Goal: Information Seeking & Learning: Check status

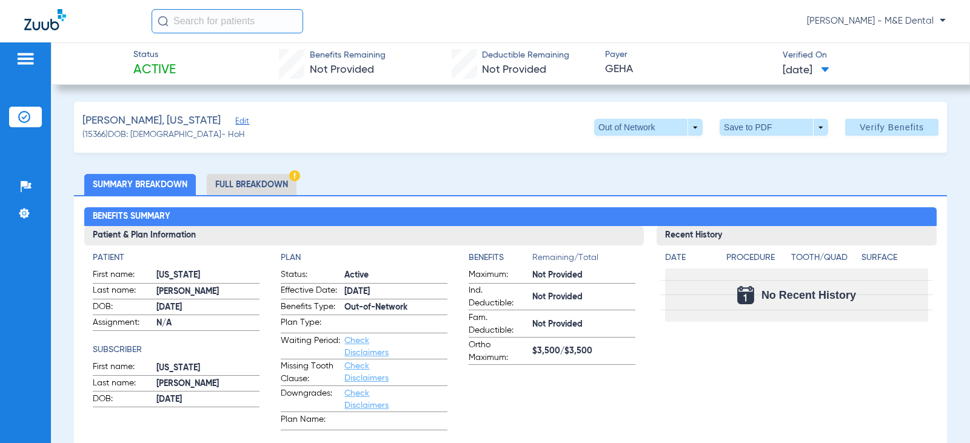
click at [684, 130] on span at bounding box center [648, 127] width 109 height 17
click at [637, 152] on span "In Network" at bounding box center [623, 151] width 56 height 8
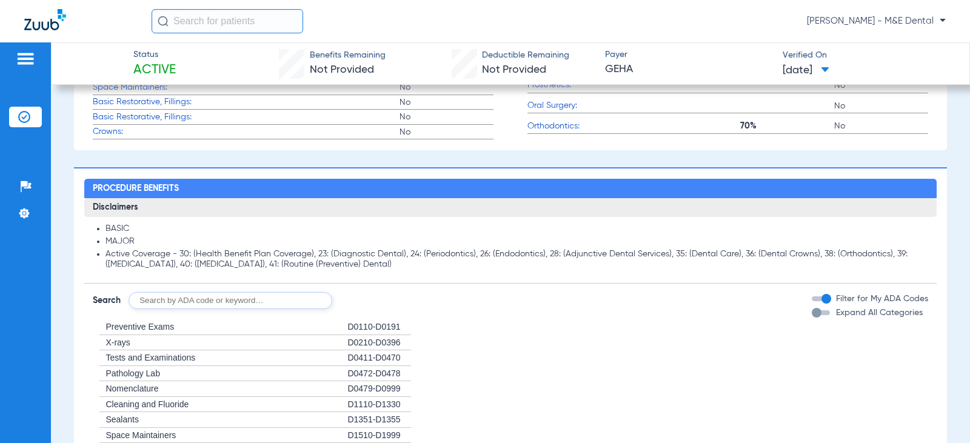
scroll to position [546, 0]
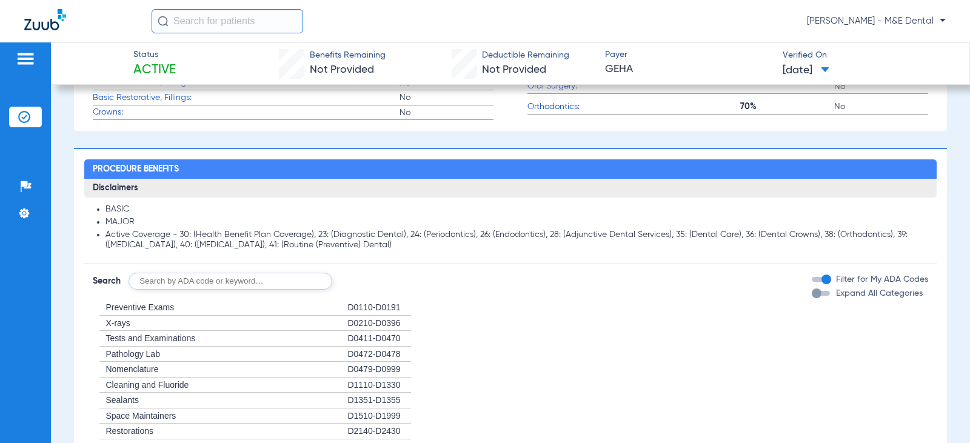
click at [603, 284] on form "Search Filter for My ADA Codes Expand All Categories" at bounding box center [510, 276] width 852 height 25
click at [612, 313] on li "+ Preventive Exams D0110-D0191" at bounding box center [510, 308] width 835 height 16
click at [630, 354] on li "+ Pathology Lab D0472-D0478" at bounding box center [510, 355] width 835 height 16
click at [757, 248] on li "Active Coverage - 30: (Health Benefit Plan Coverage), 23: (Diagnostic Dental), …" at bounding box center [516, 240] width 822 height 21
click at [737, 169] on h2 "Procedure Benefits" at bounding box center [510, 168] width 852 height 19
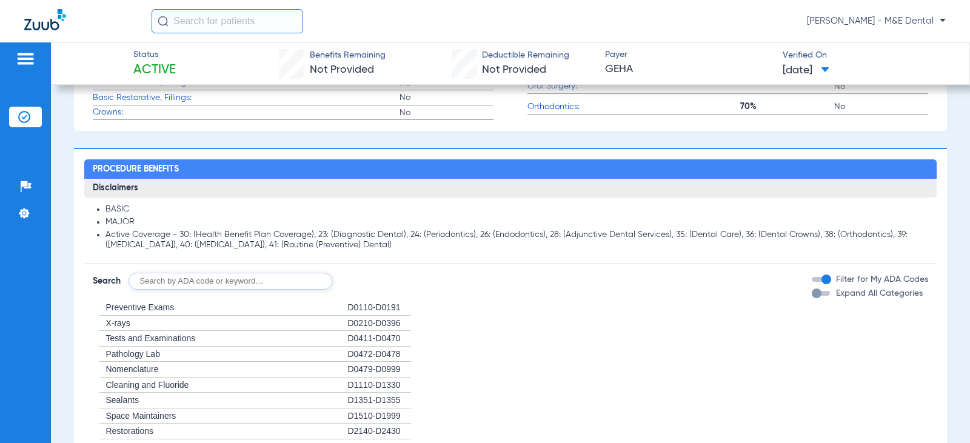
click at [735, 232] on li "Active Coverage - 30: (Health Benefit Plan Coverage), 23: (Diagnostic Dental), …" at bounding box center [516, 240] width 822 height 21
click at [706, 138] on app-breakdown-container "Summary Breakdown Full Breakdown Benefits Summary Patient & Plan Information Pa…" at bounding box center [510, 349] width 873 height 1442
click at [698, 224] on li "MAJOR" at bounding box center [516, 222] width 822 height 11
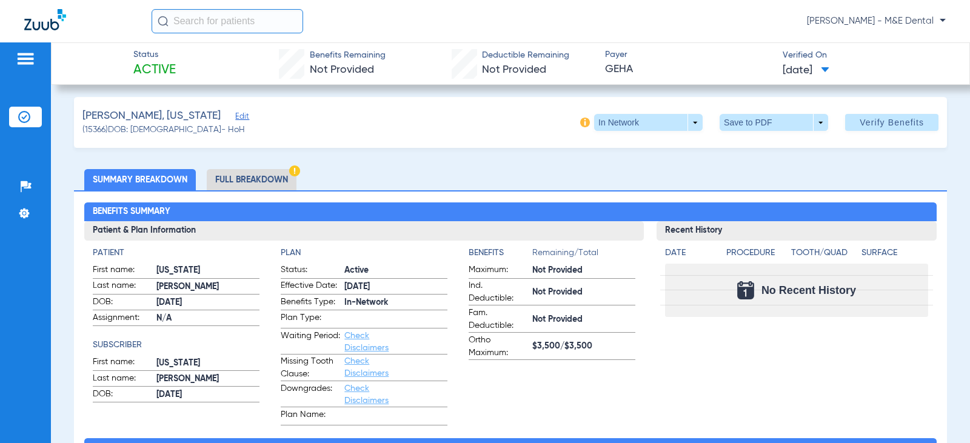
scroll to position [0, 0]
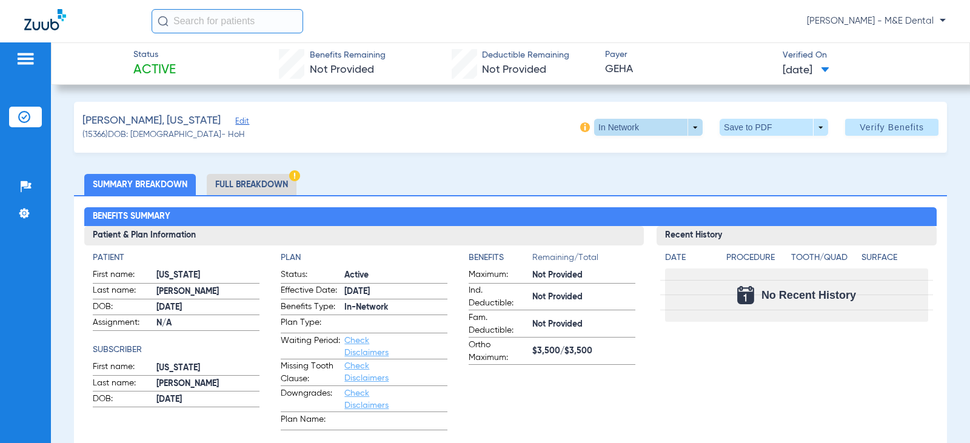
click at [636, 135] on span at bounding box center [648, 127] width 29 height 29
click at [624, 169] on button "Out of Network" at bounding box center [624, 176] width 76 height 24
click at [633, 371] on div "Patient First name: [US_STATE] Last name: [PERSON_NAME] DOB: [DEMOGRAPHIC_DATA]…" at bounding box center [364, 338] width 560 height 185
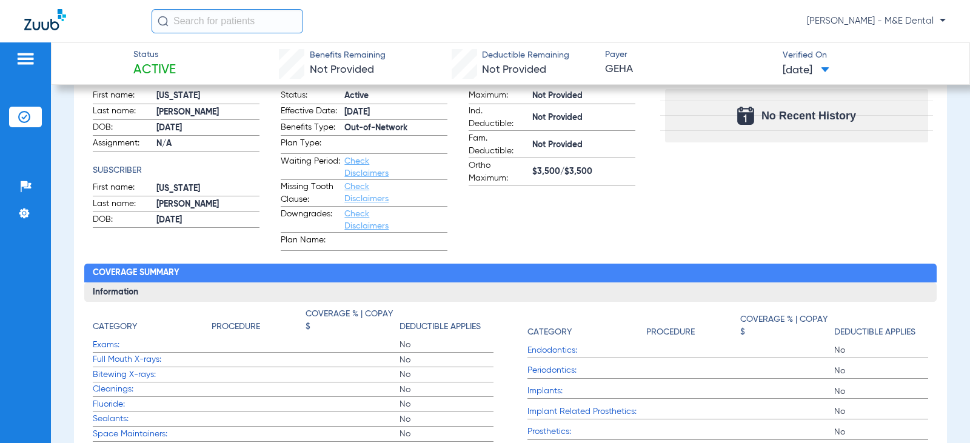
scroll to position [121, 0]
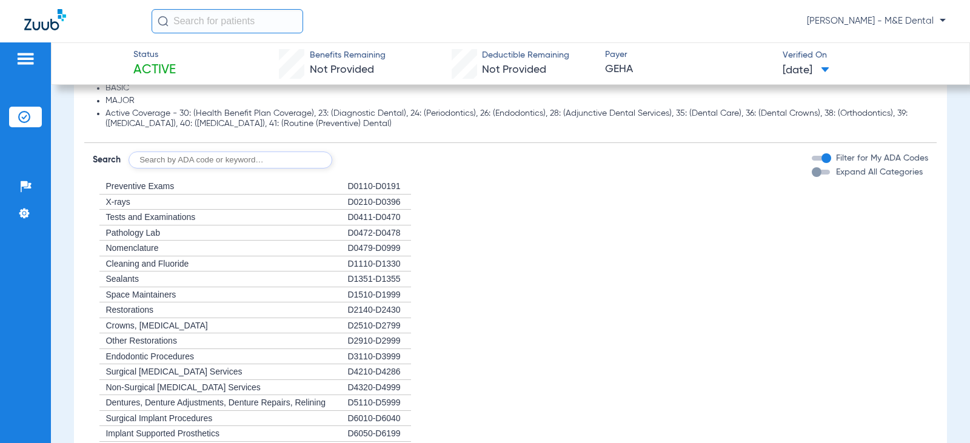
scroll to position [606, 0]
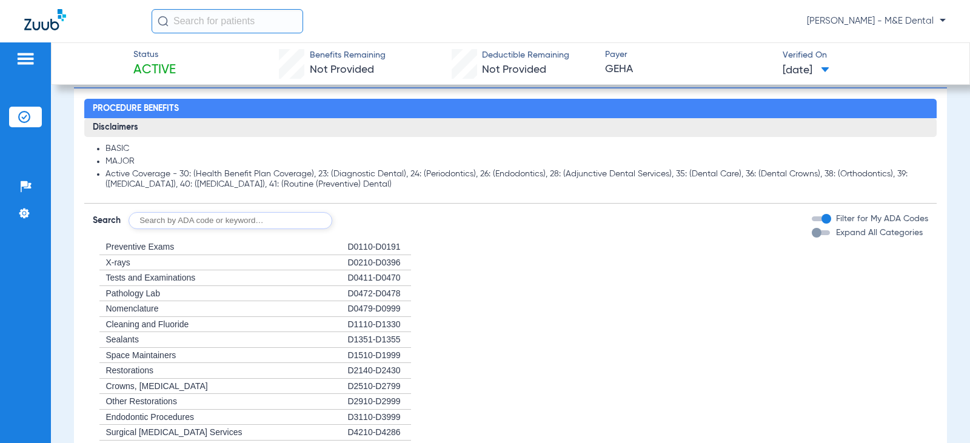
click at [577, 255] on li "+ X-rays D0210-D0396" at bounding box center [510, 263] width 835 height 16
click at [720, 33] on div "[PERSON_NAME] - M&E Dental" at bounding box center [549, 21] width 794 height 24
click at [680, 210] on form "Search Filter for My ADA Codes Expand All Categories" at bounding box center [510, 216] width 852 height 25
click at [655, 156] on li "MAJOR" at bounding box center [516, 161] width 822 height 11
click at [585, 238] on div "Disclaimers BASIC MAJOR Active Coverage - 30: (Health Benefit Plan Coverage), 2…" at bounding box center [510, 384] width 852 height 532
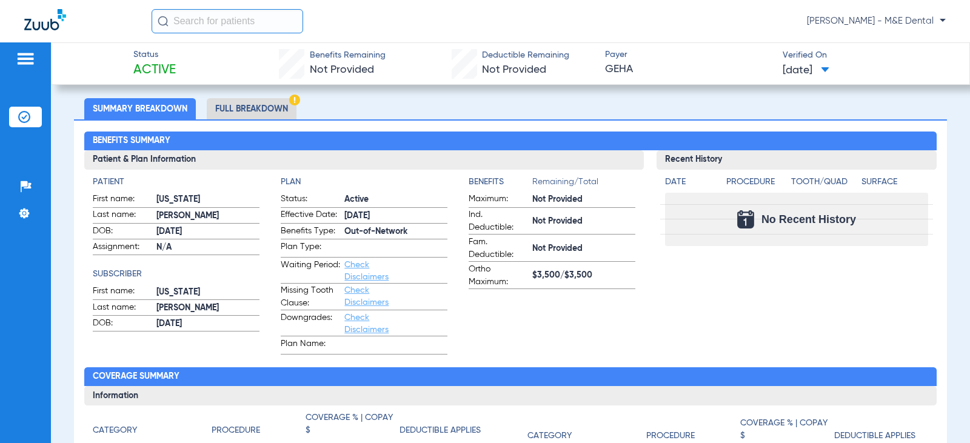
scroll to position [0, 0]
